Goal: Check status: Check status

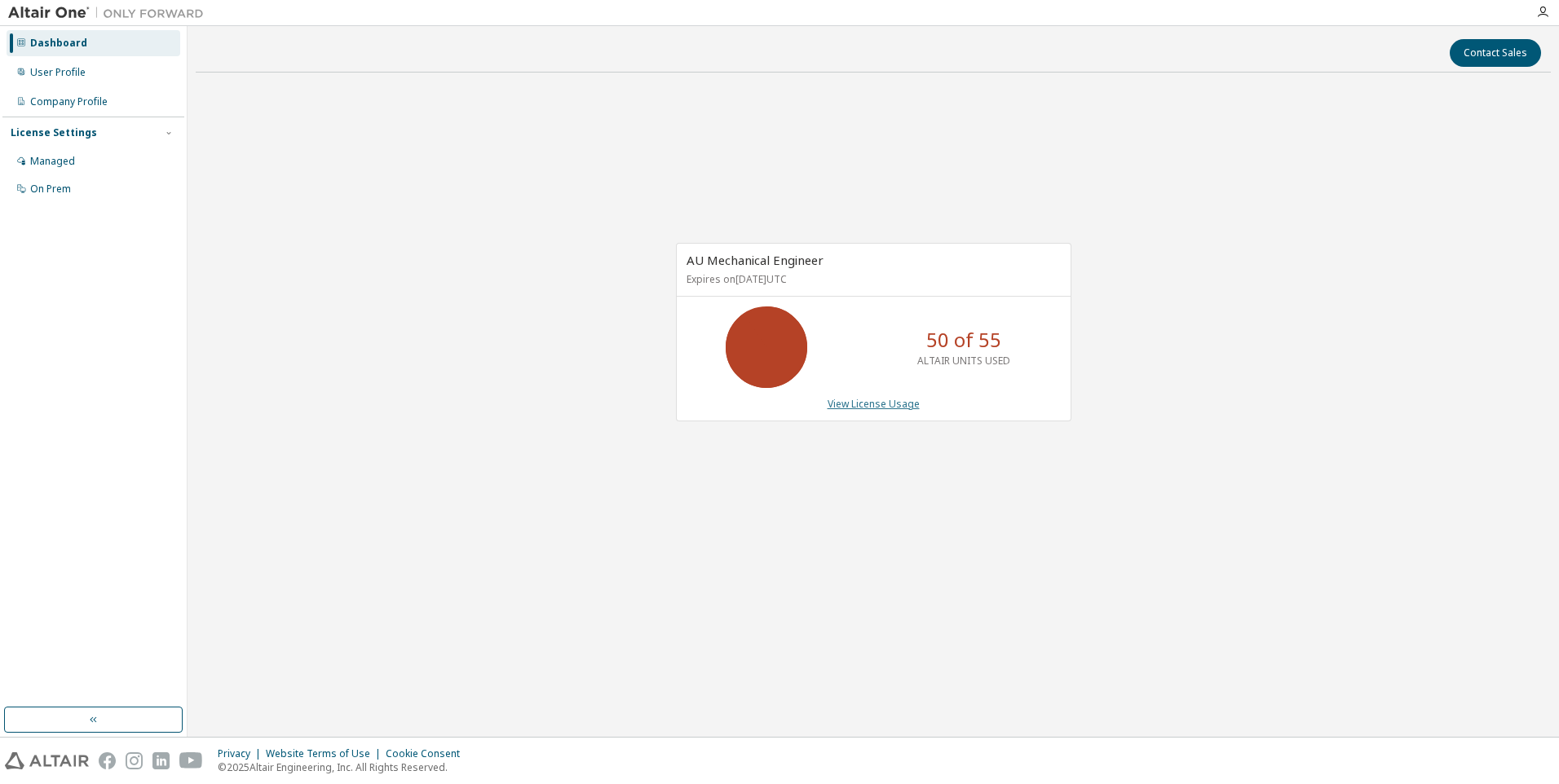
click at [899, 400] on link "View License Usage" at bounding box center [874, 403] width 92 height 14
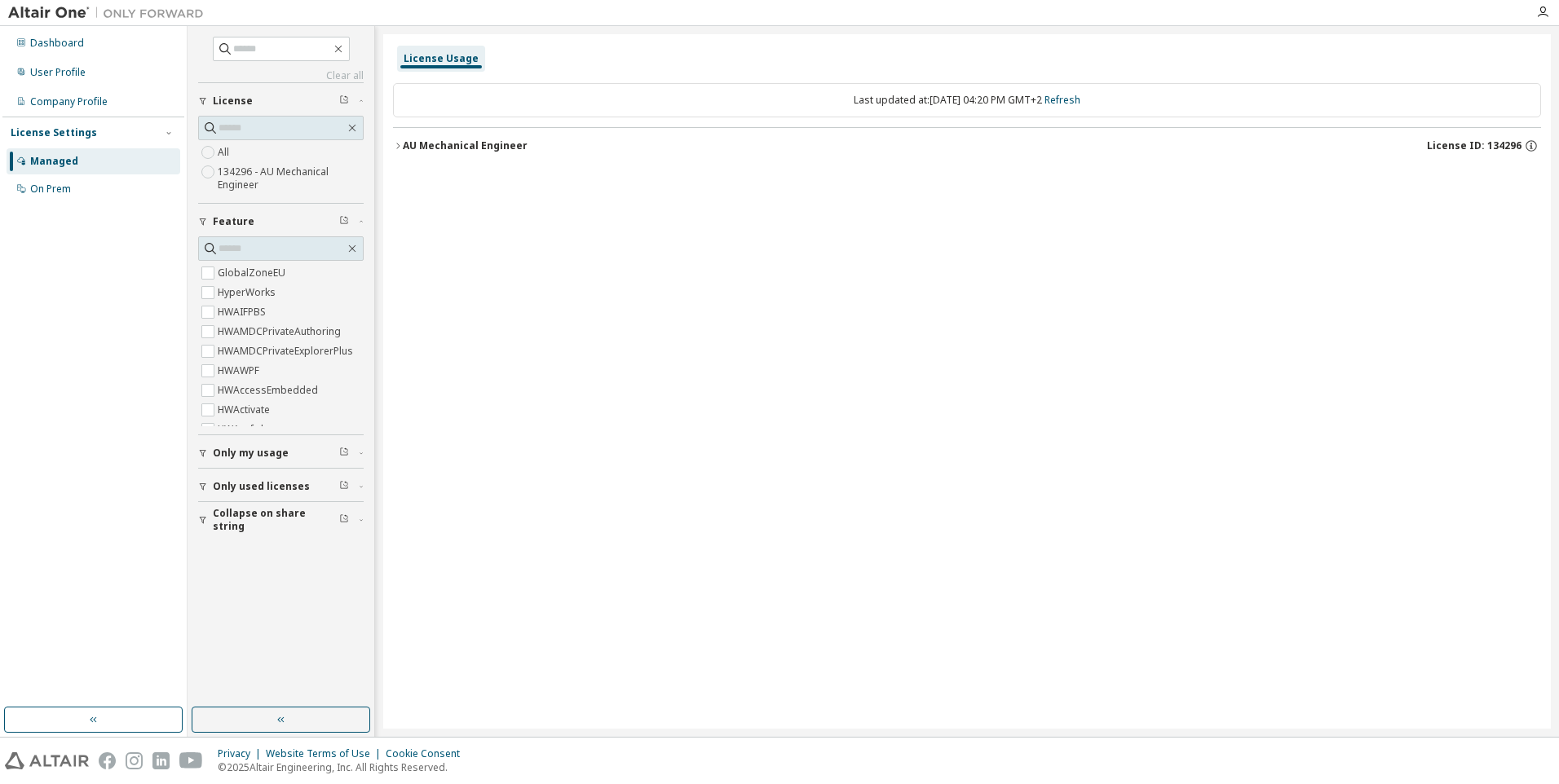
click at [400, 147] on icon "button" at bounding box center [398, 146] width 10 height 10
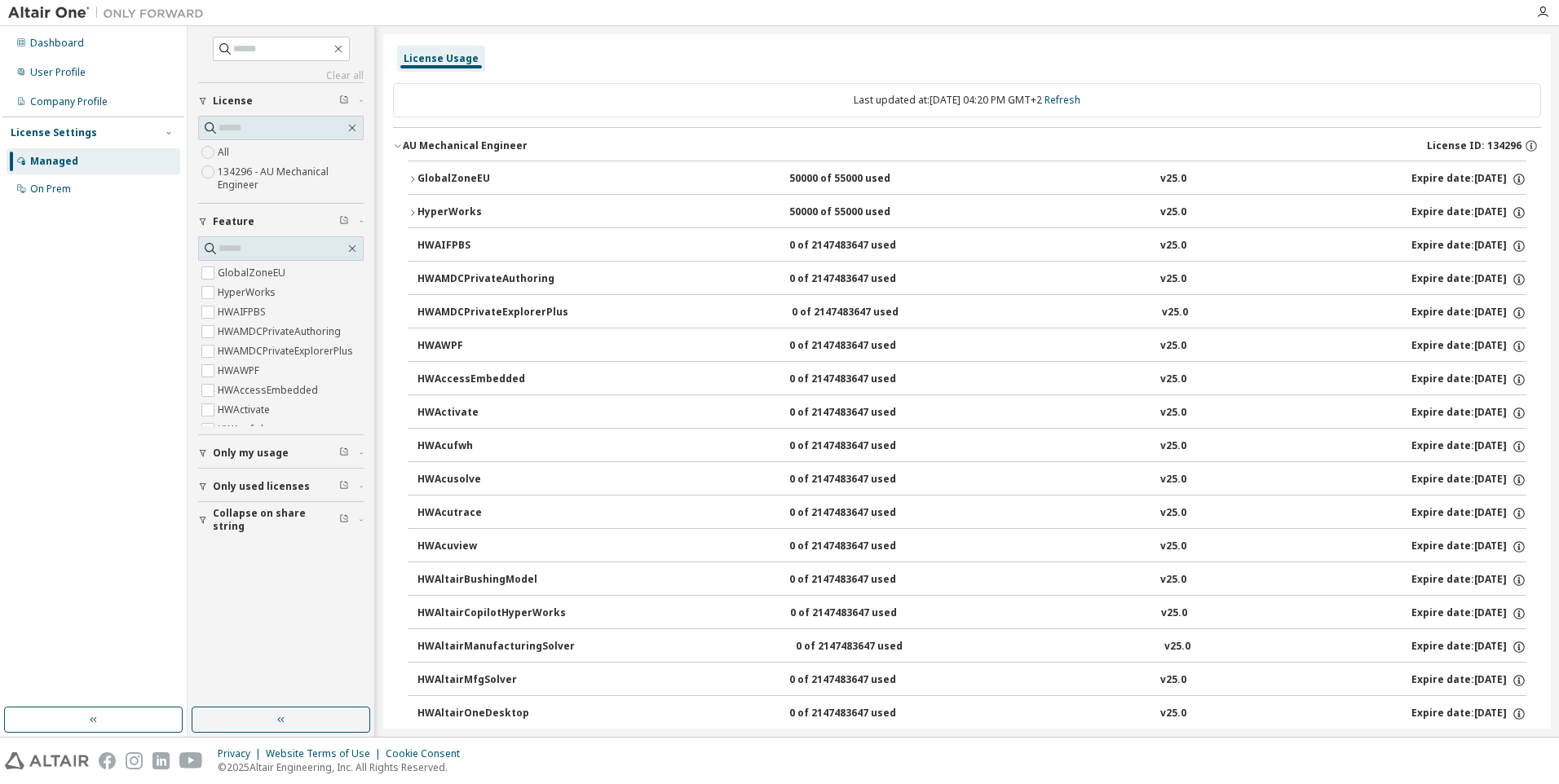
click at [412, 176] on icon "button" at bounding box center [412, 180] width 10 height 10
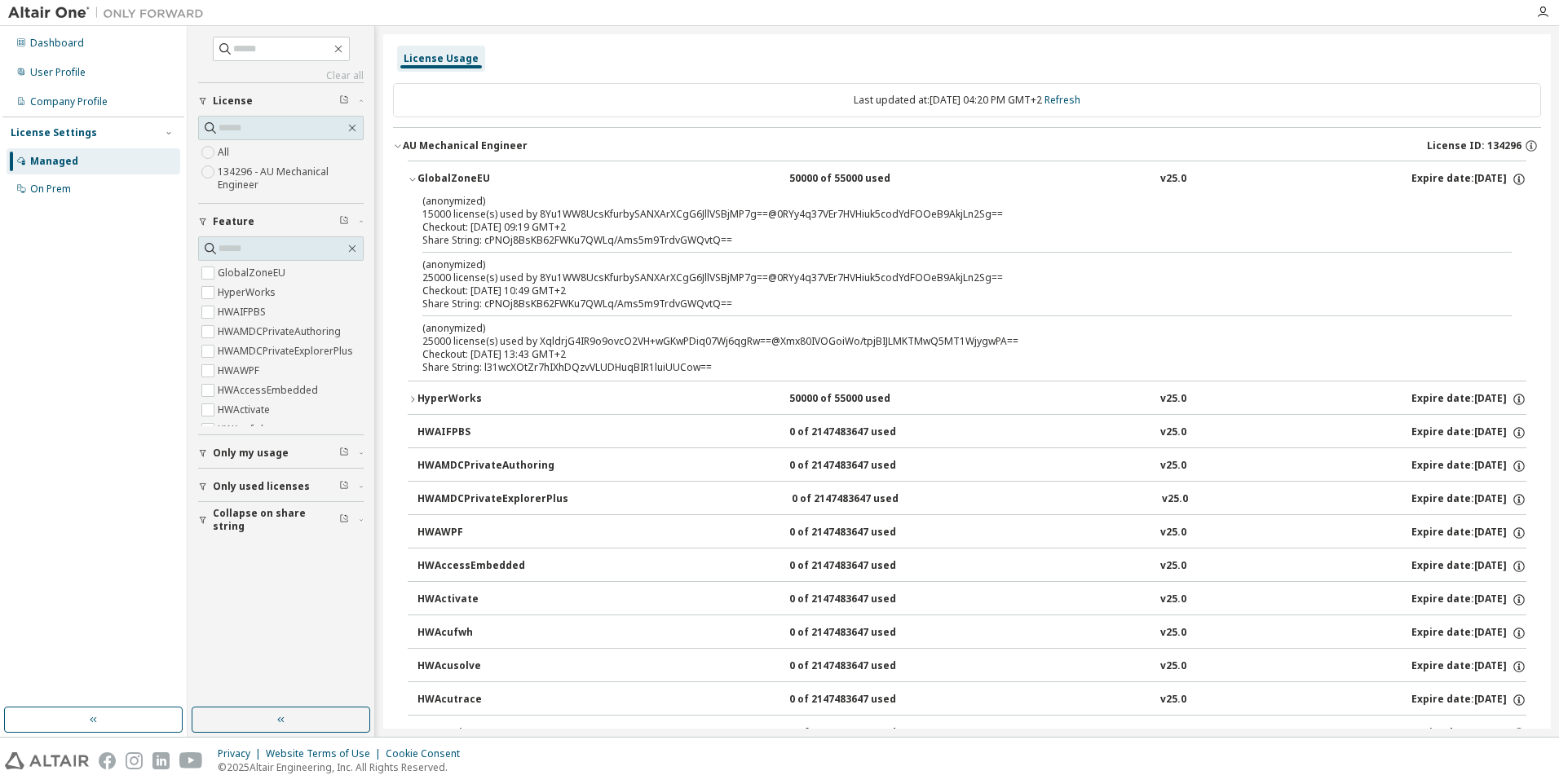
click at [77, 446] on div "Dashboard User Profile Company Profile License Settings Managed On Prem" at bounding box center [92, 366] width 182 height 676
